Goal: Find specific page/section: Find specific page/section

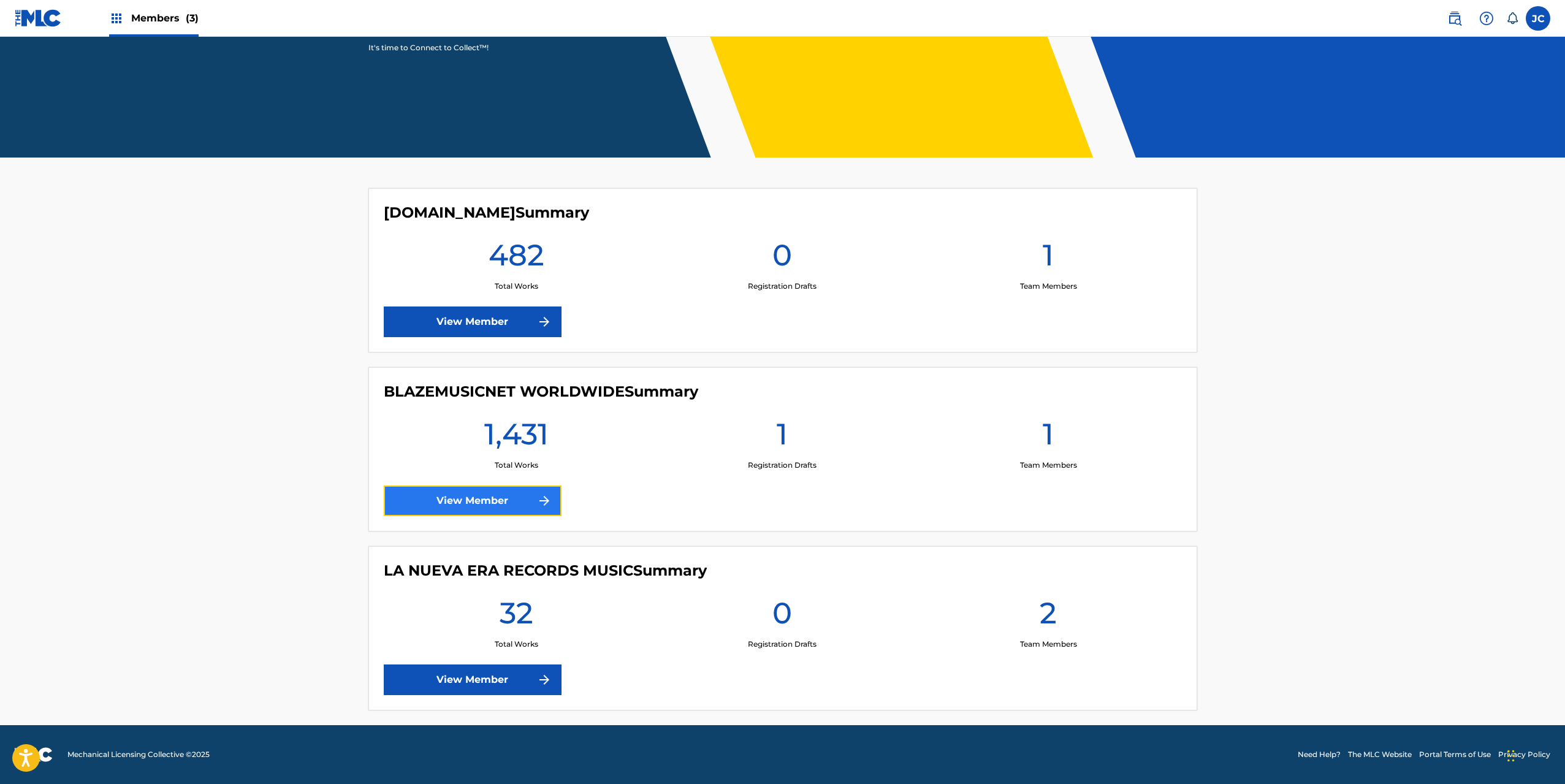
click at [516, 495] on link "View Member" at bounding box center [472, 500] width 178 height 31
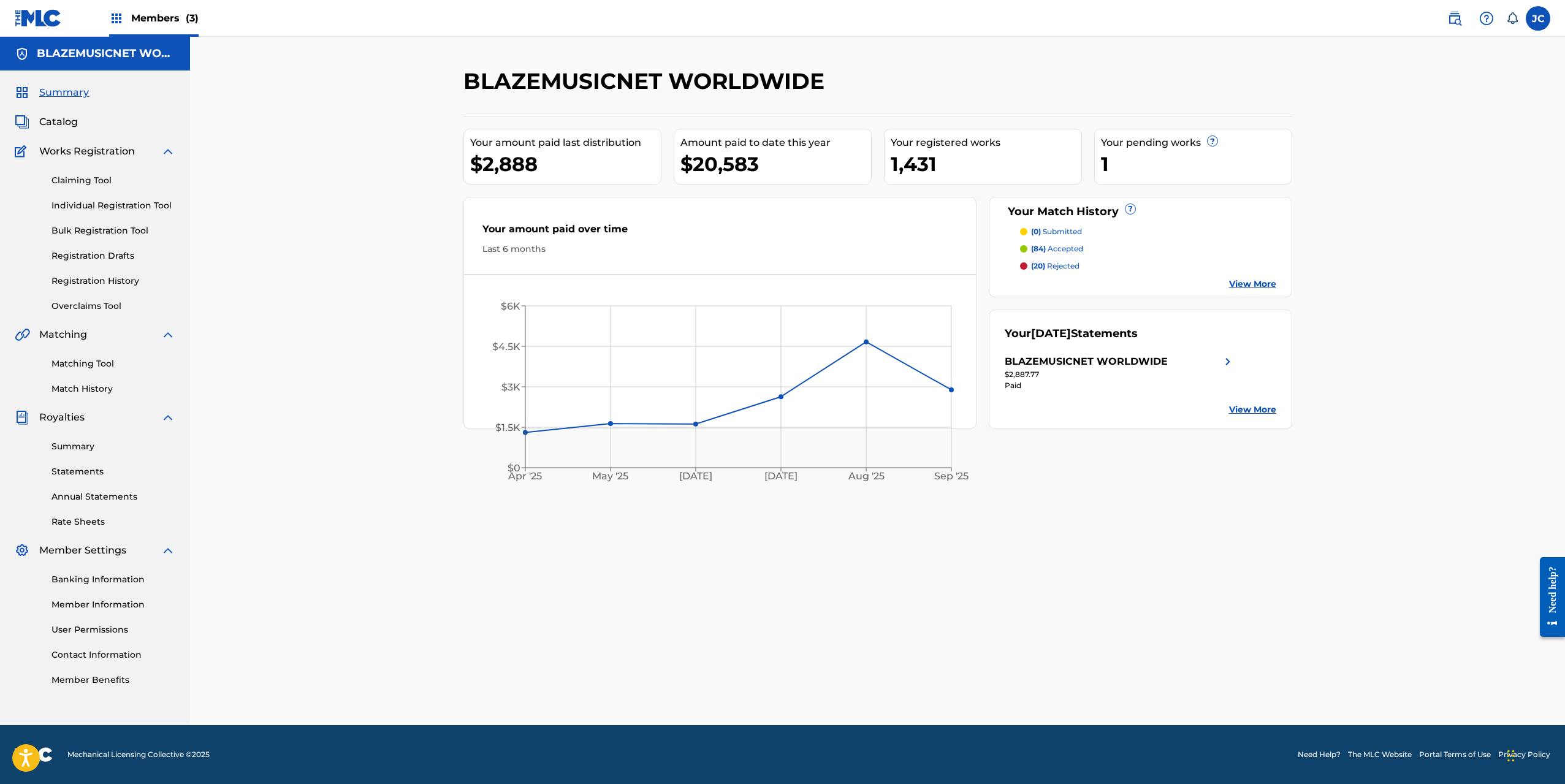
click at [172, 11] on span "Members (3)" at bounding box center [165, 18] width 68 height 14
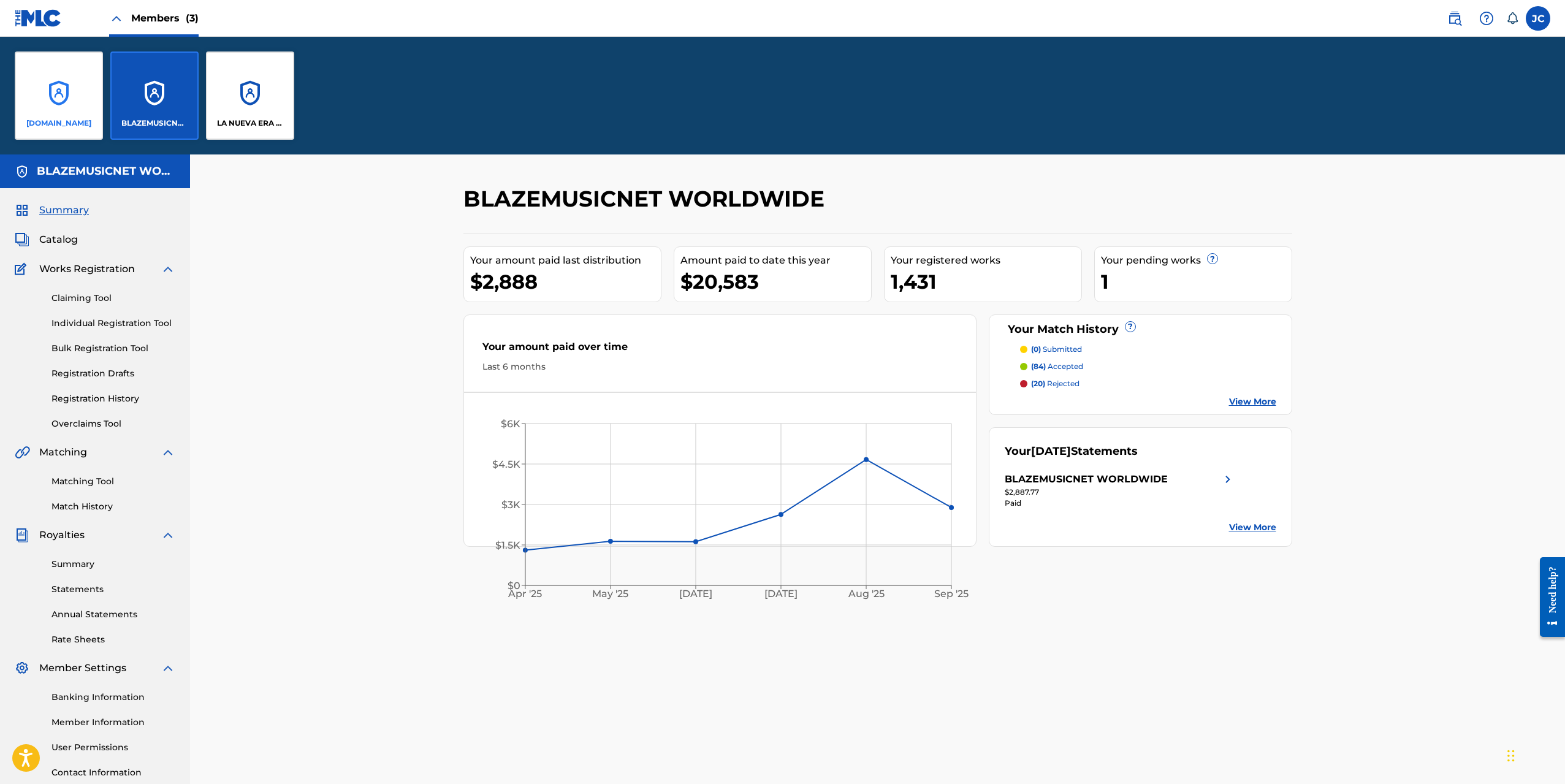
click at [65, 77] on div "[DOMAIN_NAME]" at bounding box center [59, 96] width 88 height 88
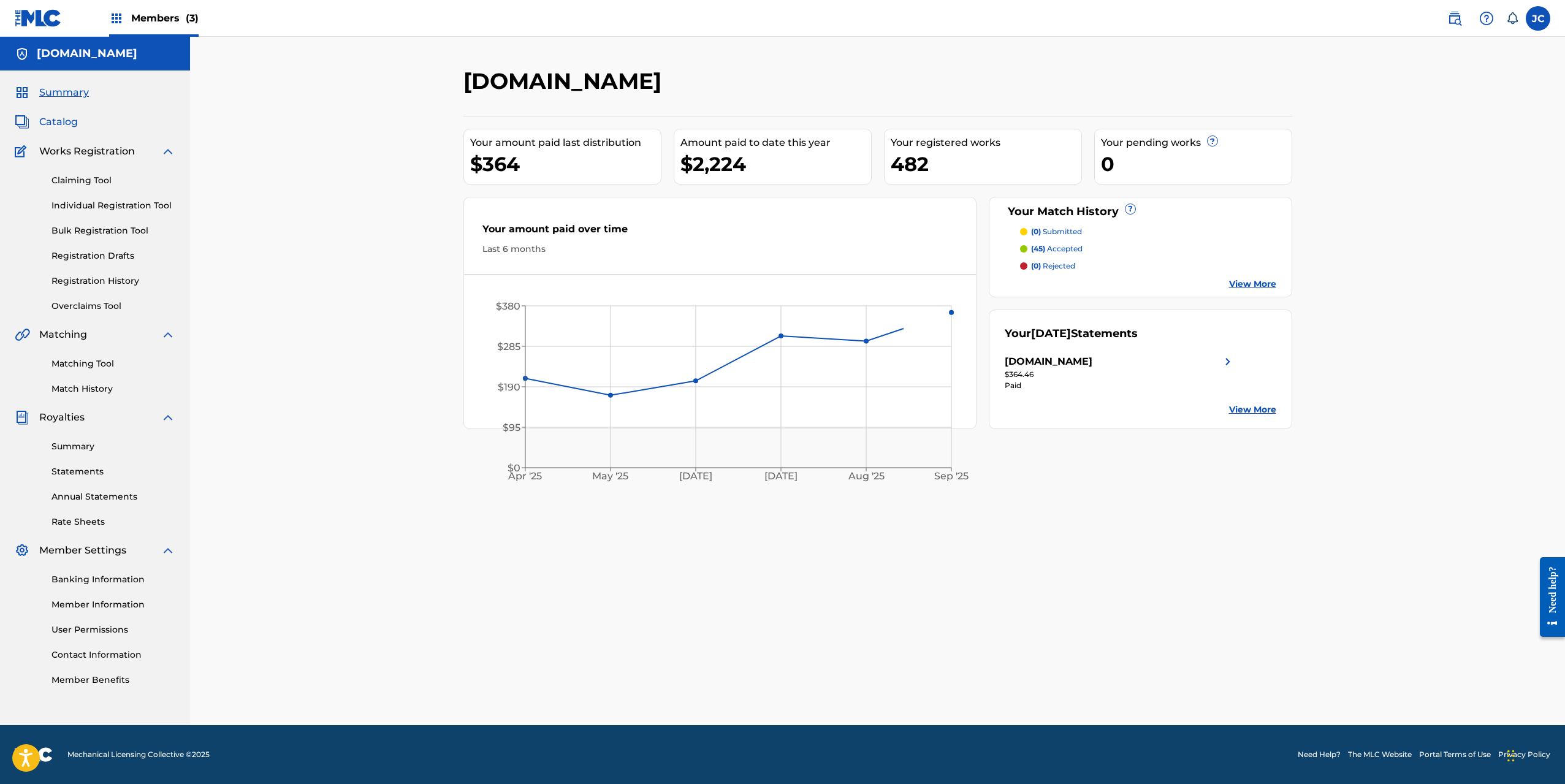
click at [72, 120] on span "Catalog" at bounding box center [58, 122] width 39 height 15
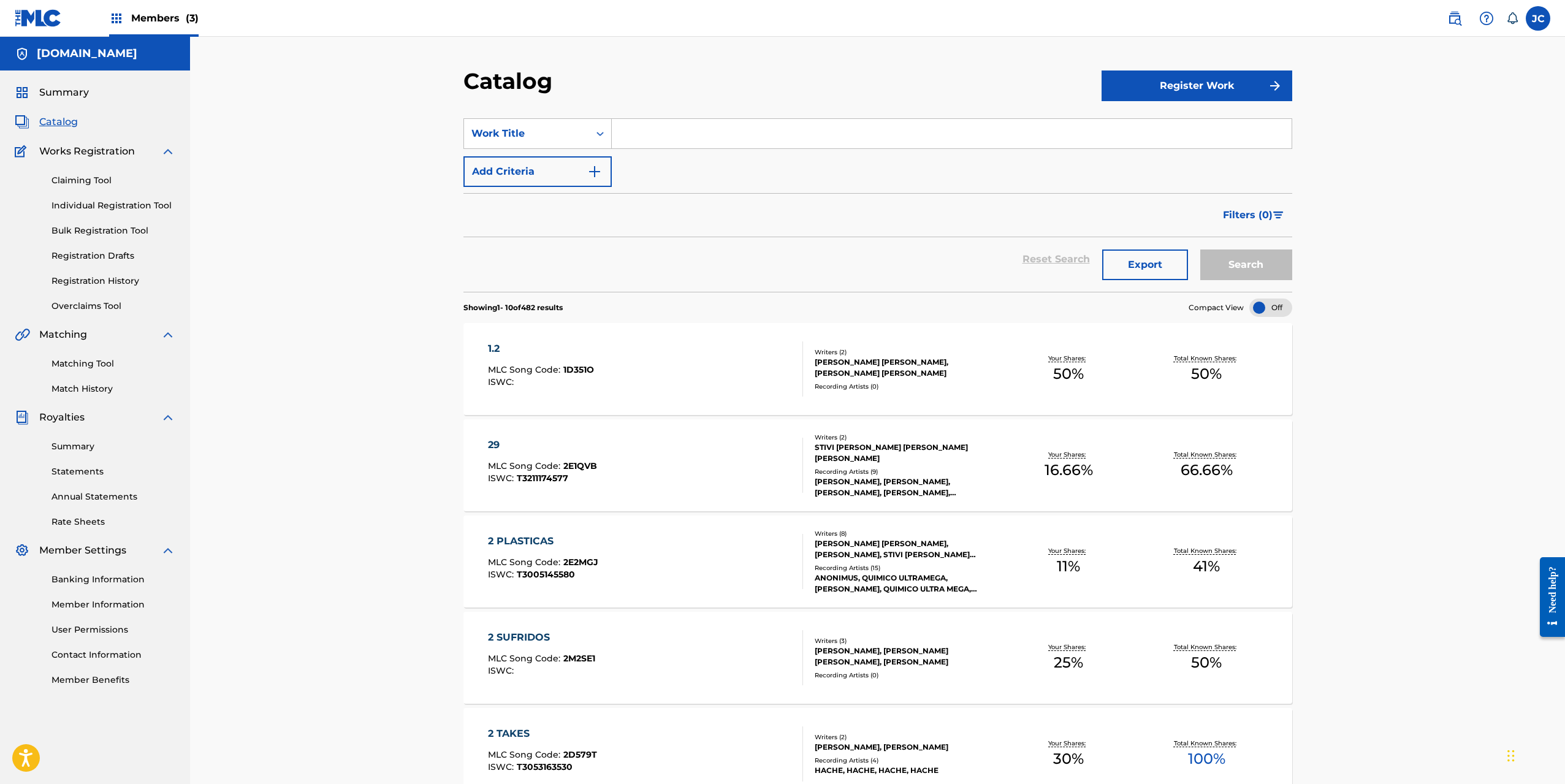
click at [684, 134] on input "Search Form" at bounding box center [951, 134] width 680 height 29
click at [688, 157] on div "mala decla ra" at bounding box center [859, 161] width 495 height 22
type input "mala declara"
click at [1241, 260] on button "Search" at bounding box center [1246, 265] width 92 height 31
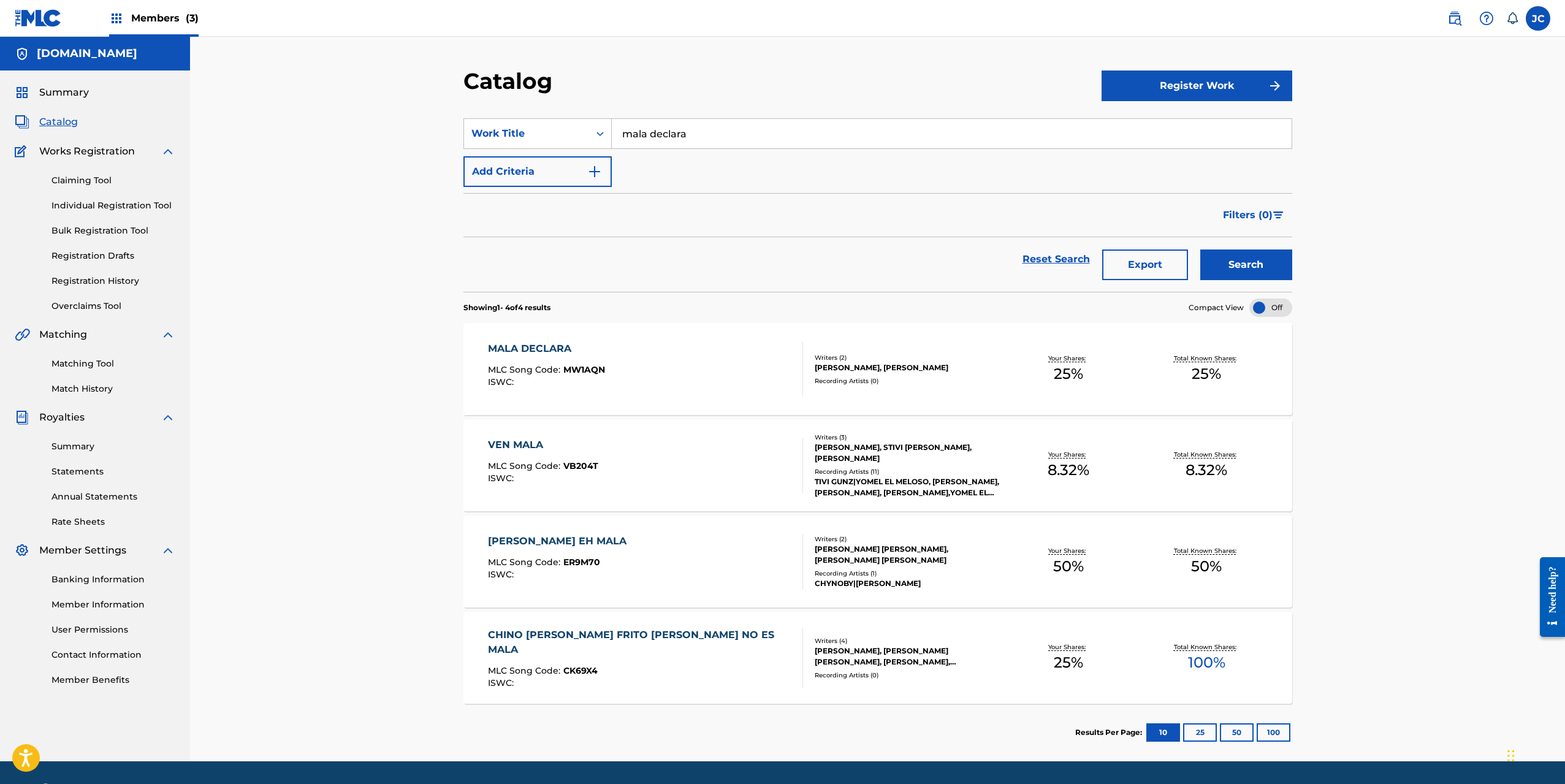
click at [711, 378] on div "MALA DECLARA MLC Song Code : MW1AQN ISWC :" at bounding box center [645, 369] width 315 height 55
